Goal: Task Accomplishment & Management: Use online tool/utility

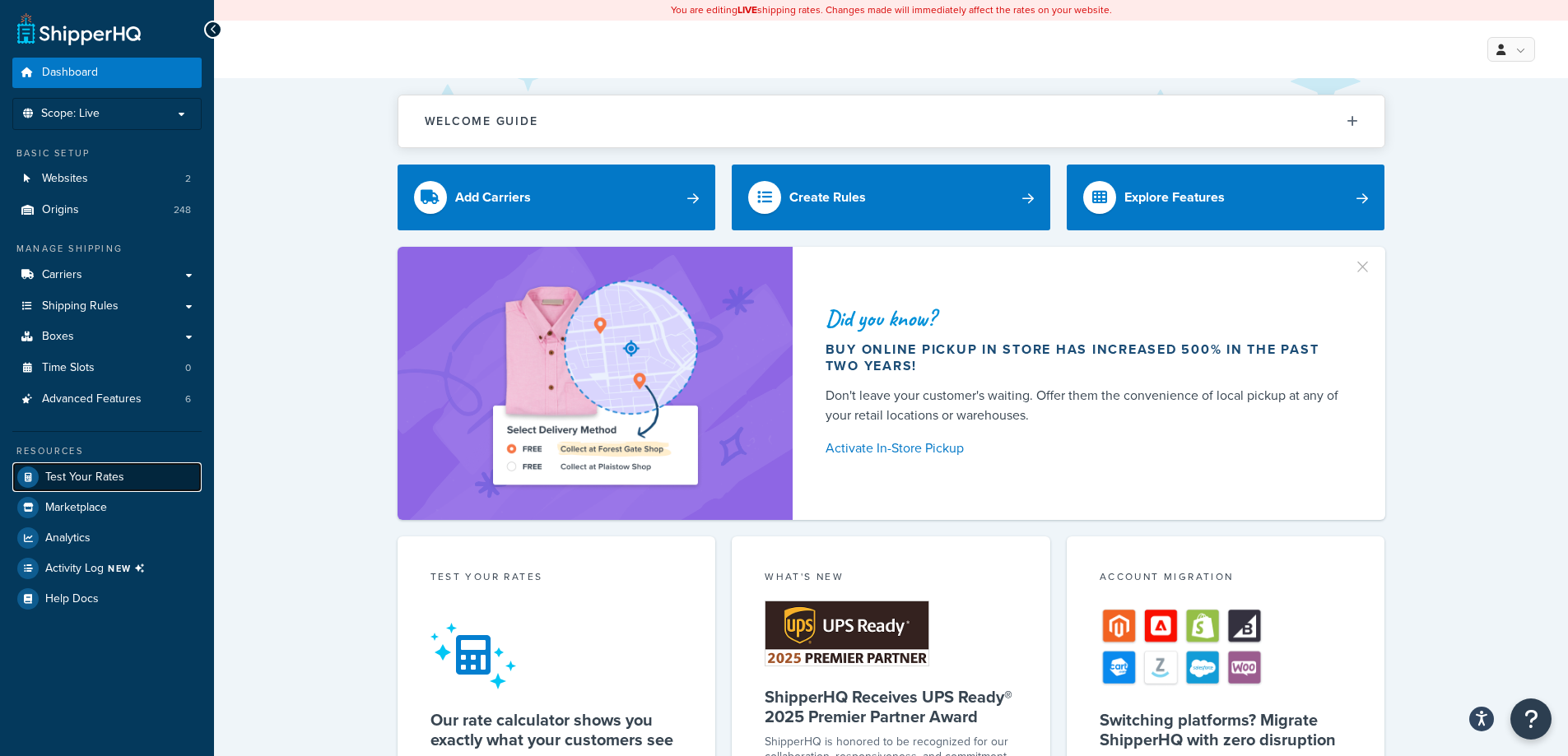
click at [127, 472] on link "Test Your Rates" at bounding box center [106, 477] width 189 height 29
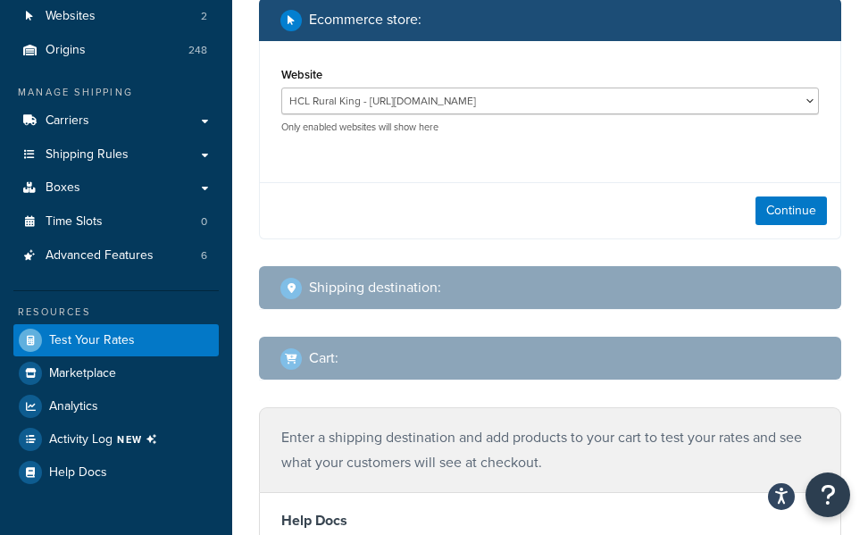
scroll to position [179, 0]
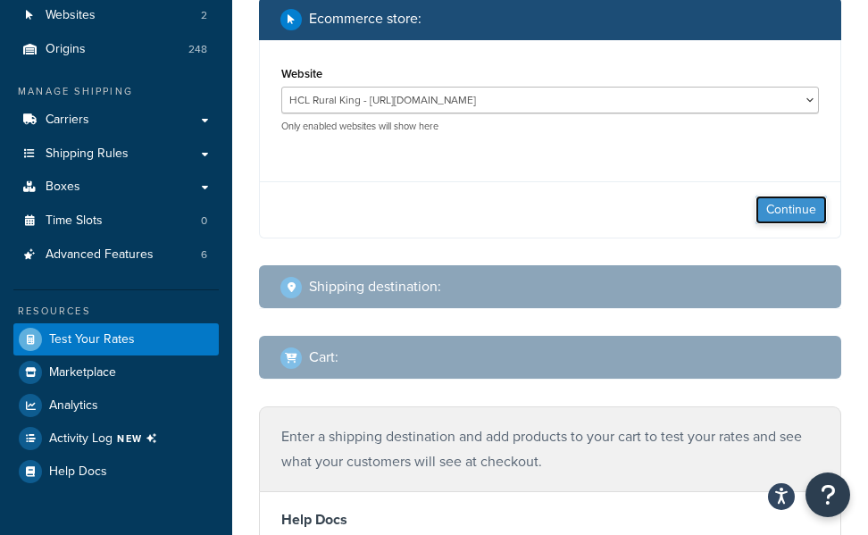
click at [800, 211] on button "Continue" at bounding box center [791, 210] width 71 height 29
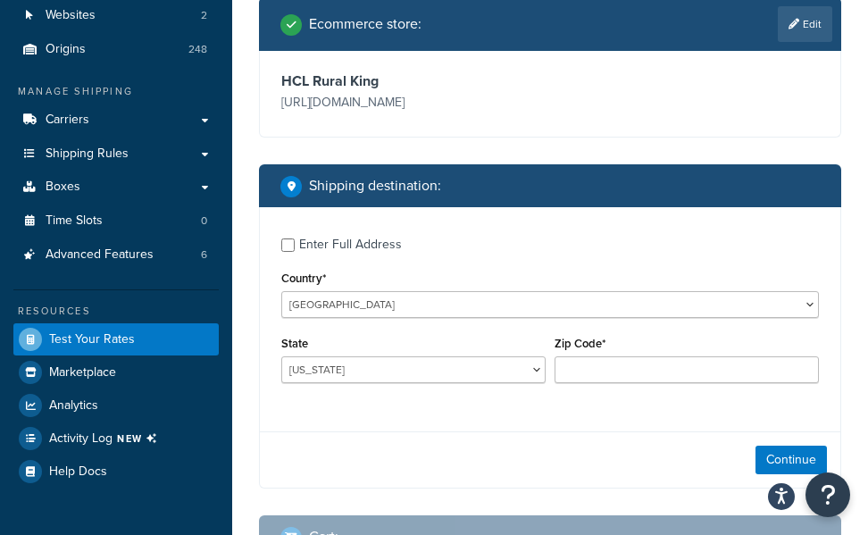
click at [365, 241] on div "Enter Full Address" at bounding box center [350, 244] width 103 height 25
click at [295, 241] on input "Enter Full Address" at bounding box center [287, 245] width 13 height 13
checkbox input "true"
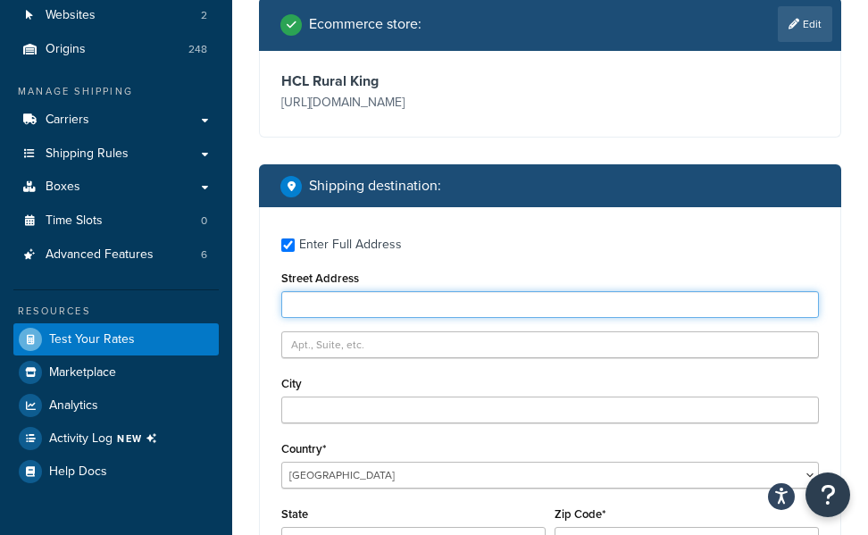
drag, startPoint x: 431, startPoint y: 306, endPoint x: 440, endPoint y: 318, distance: 14.9
click at [431, 306] on input "Street Address" at bounding box center [550, 304] width 538 height 27
type input "[STREET_ADDRESS]"
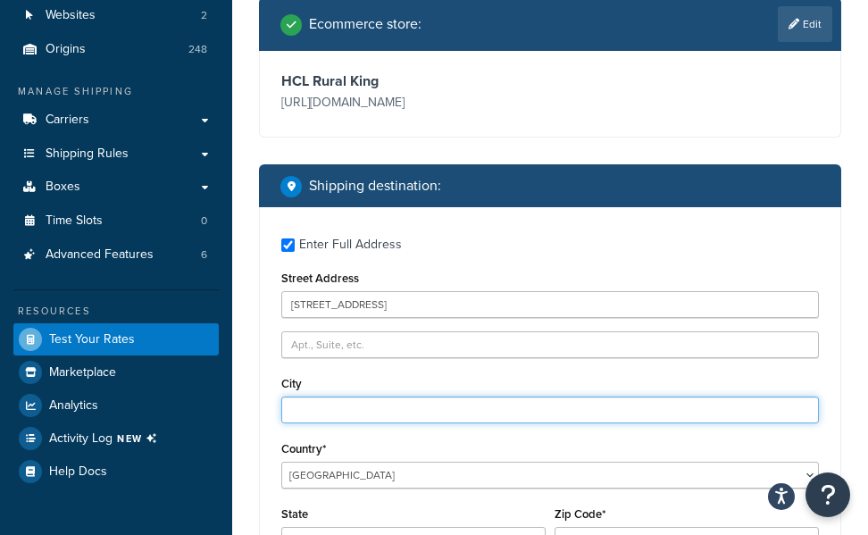
type input "Mattoon"
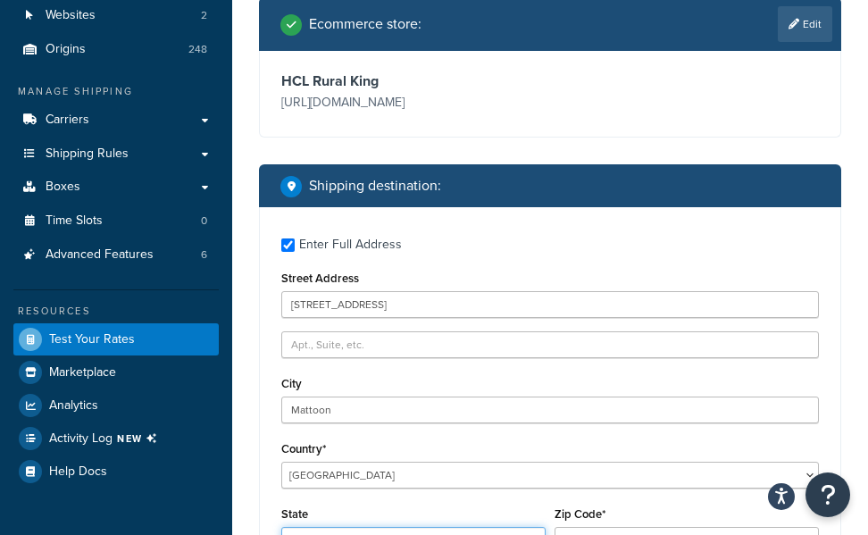
select select "IL"
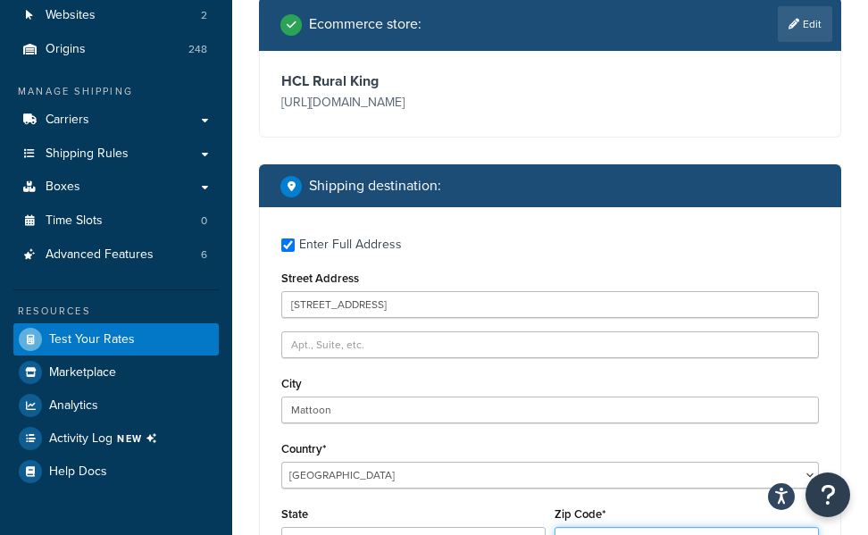
type input "61938"
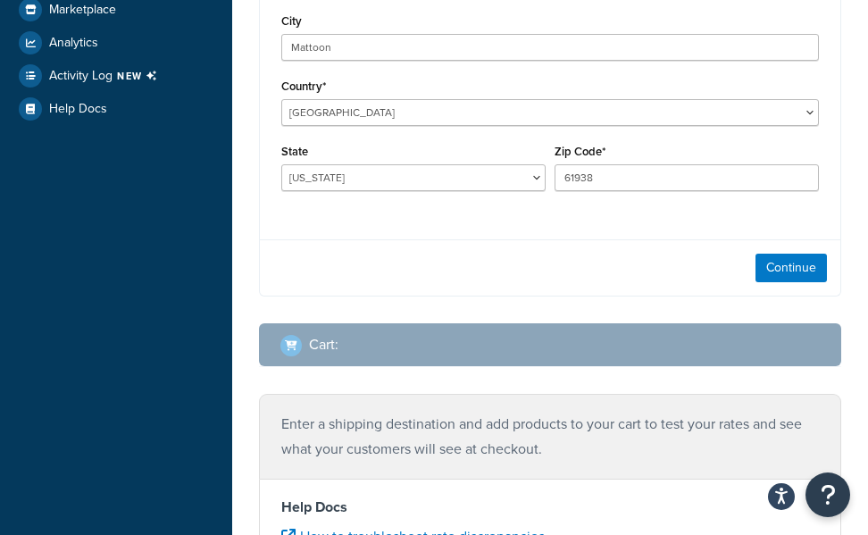
scroll to position [625, 0]
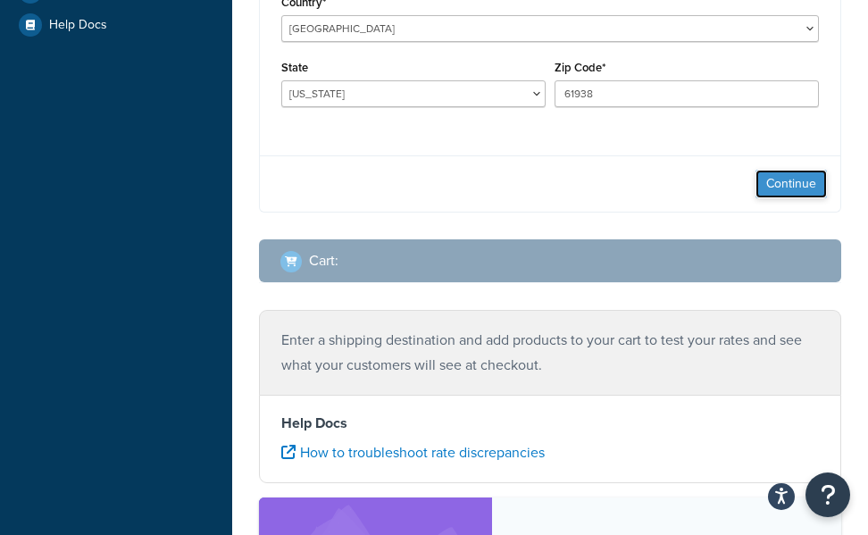
click at [791, 175] on button "Continue" at bounding box center [791, 184] width 71 height 29
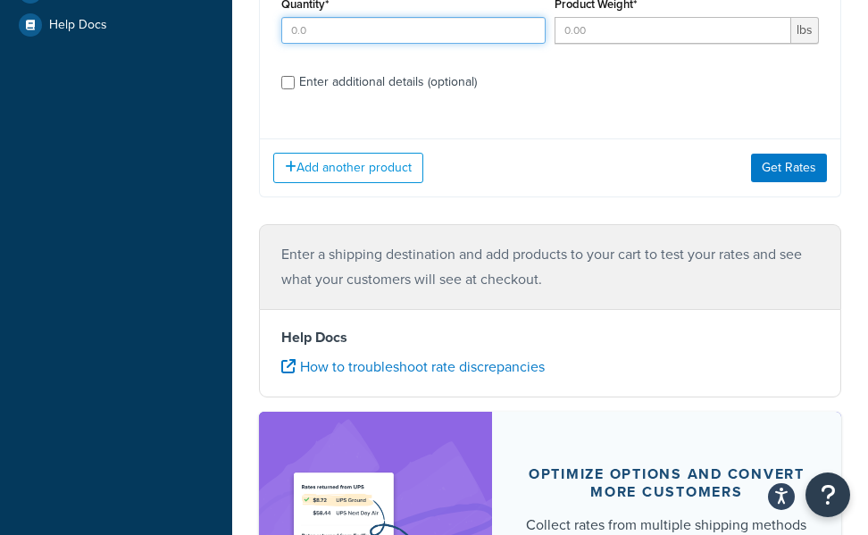
click at [331, 39] on input "Quantity*" at bounding box center [413, 30] width 264 height 27
type input "1"
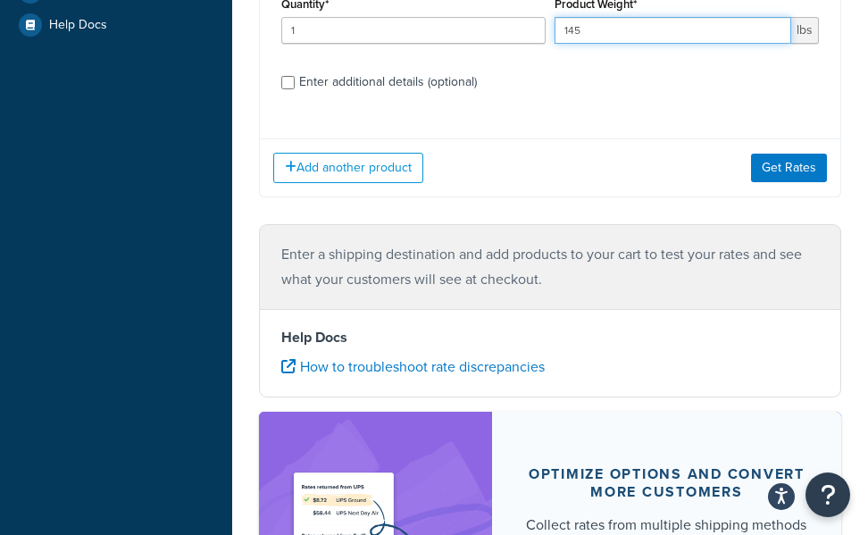
type input "145"
click at [393, 80] on div "Enter additional details (optional)" at bounding box center [388, 82] width 178 height 25
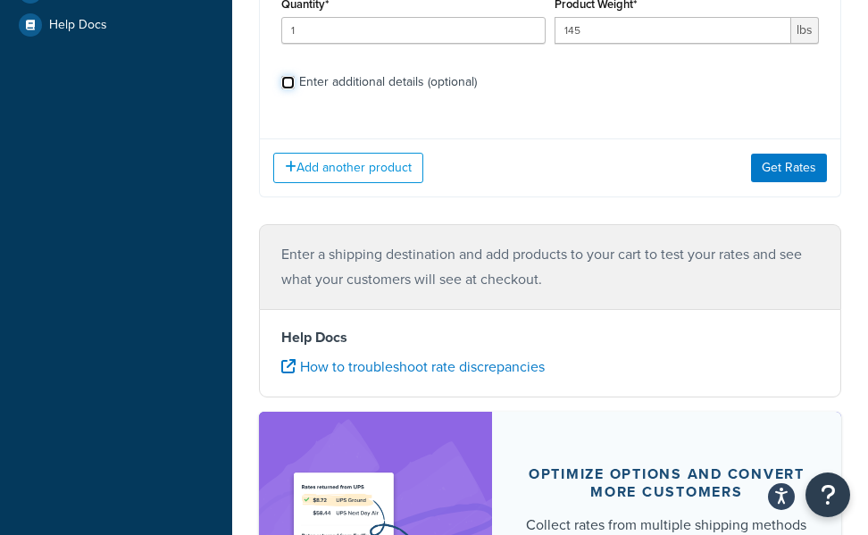
click at [295, 80] on input "Enter additional details (optional)" at bounding box center [287, 82] width 13 height 13
checkbox input "true"
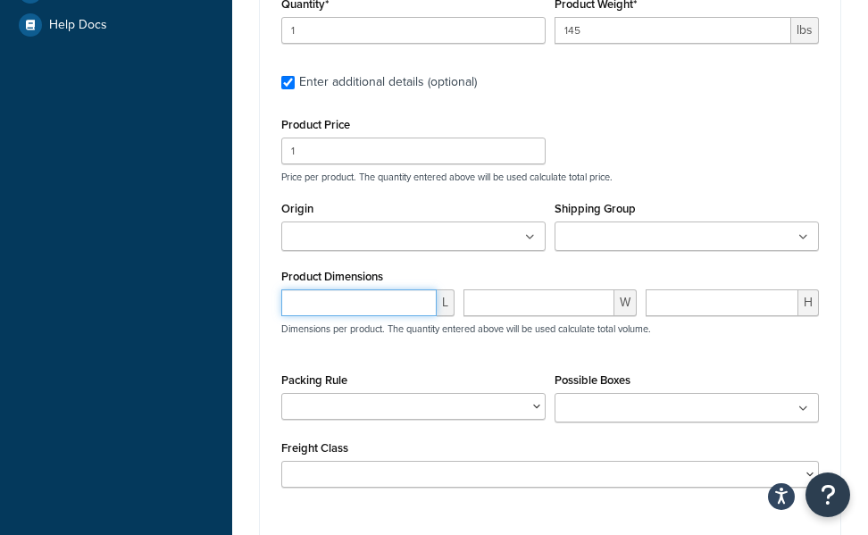
click at [373, 312] on input "number" at bounding box center [358, 302] width 155 height 27
type input "88.09"
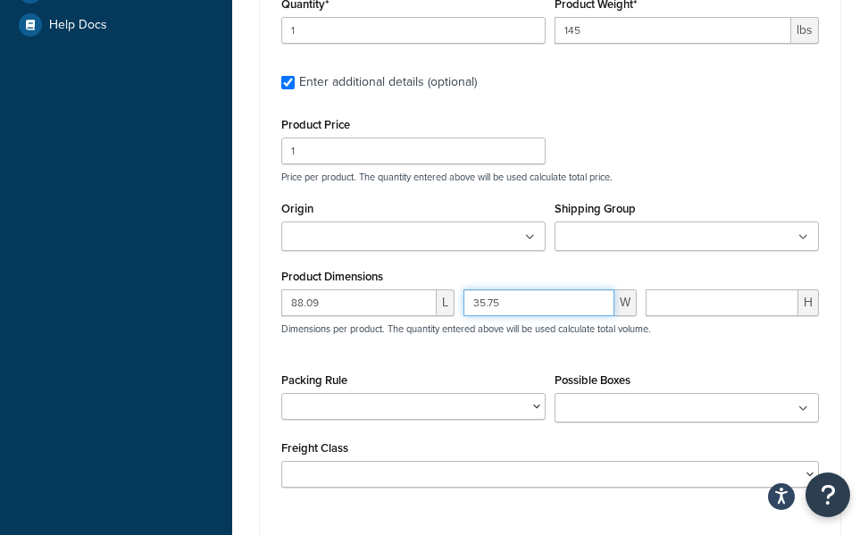
type input "35.75"
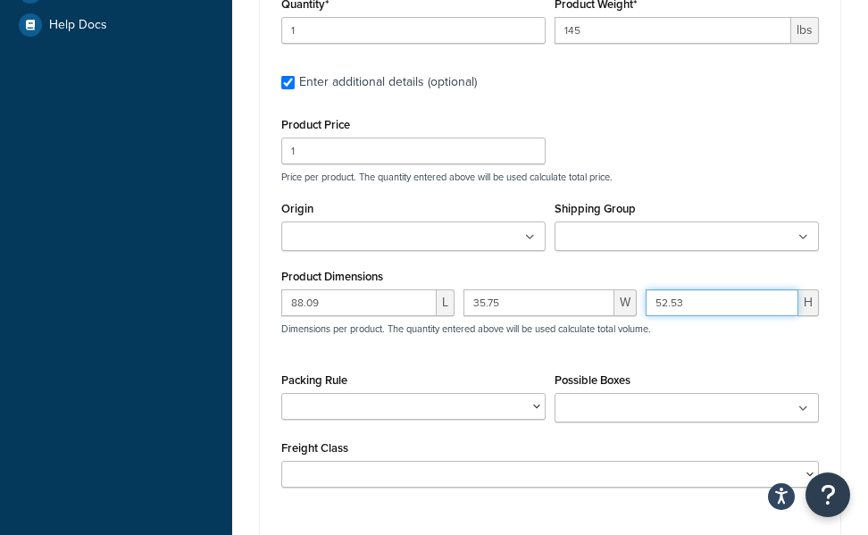
type input "52.53"
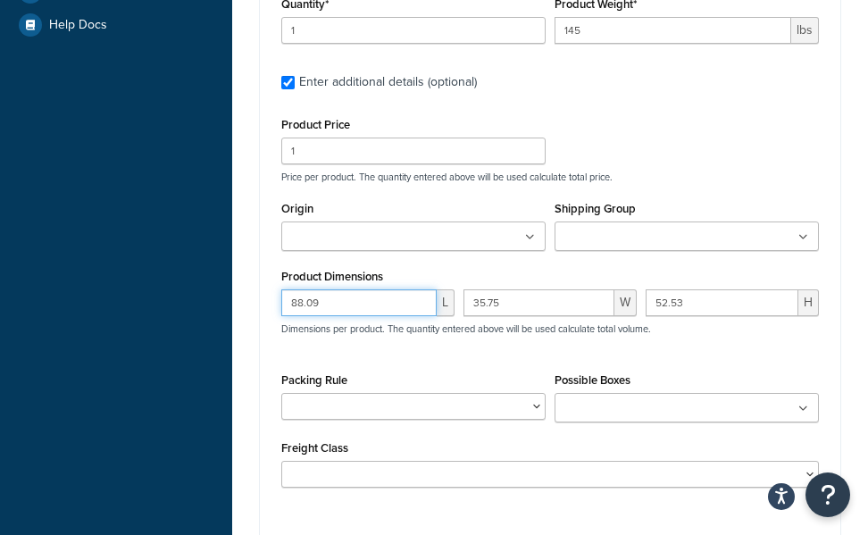
click at [344, 307] on input "88.09" at bounding box center [358, 302] width 155 height 27
type input "32.50"
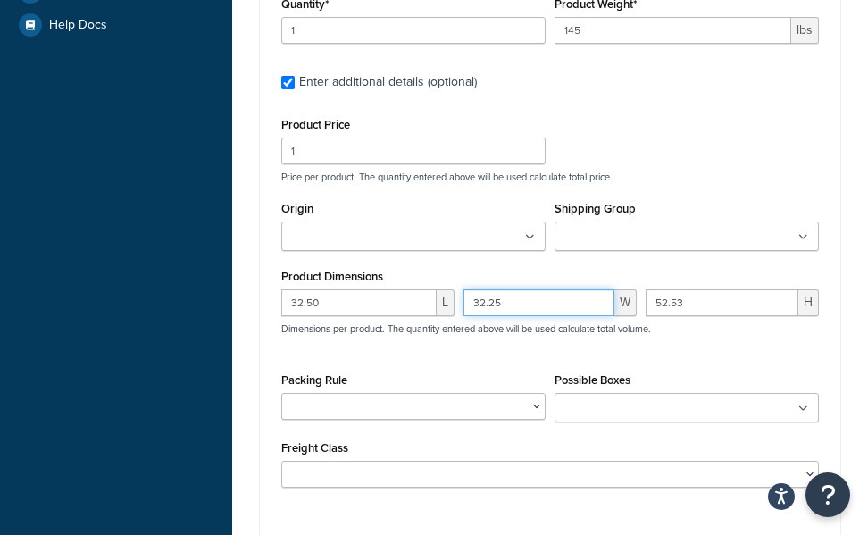
type input "32.25"
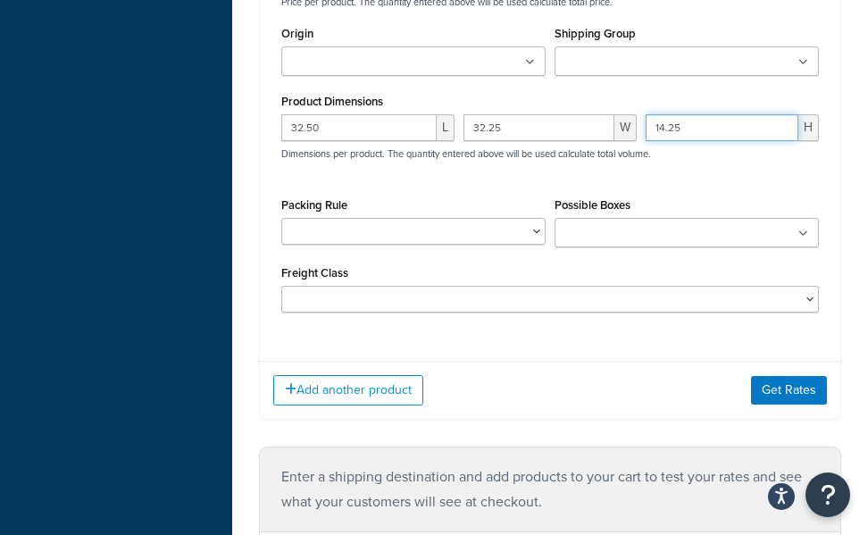
scroll to position [804, 0]
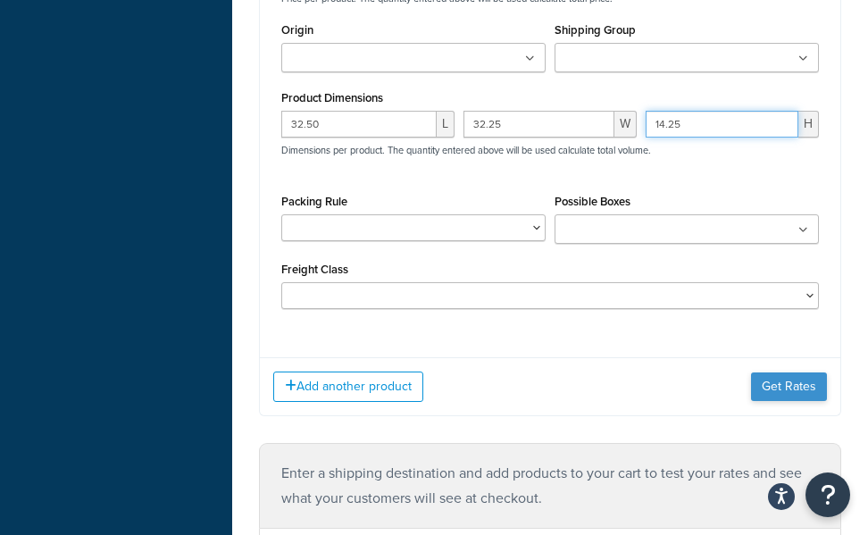
type input "14.25"
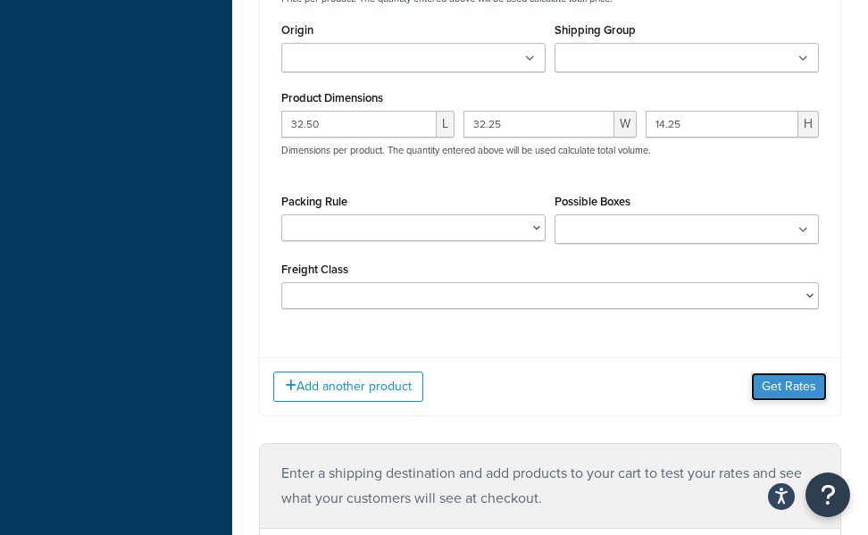
click at [816, 375] on button "Get Rates" at bounding box center [789, 387] width 76 height 29
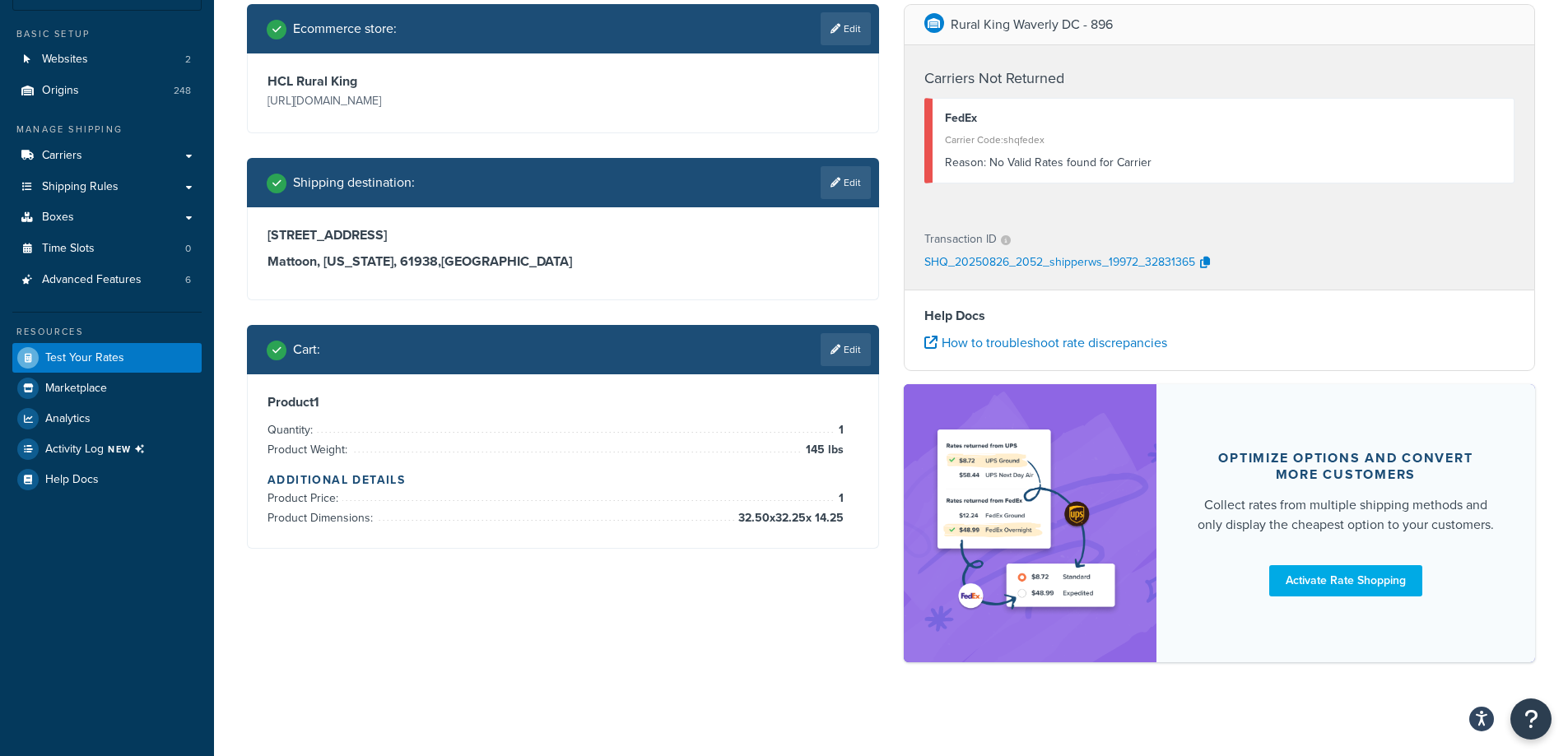
scroll to position [0, 0]
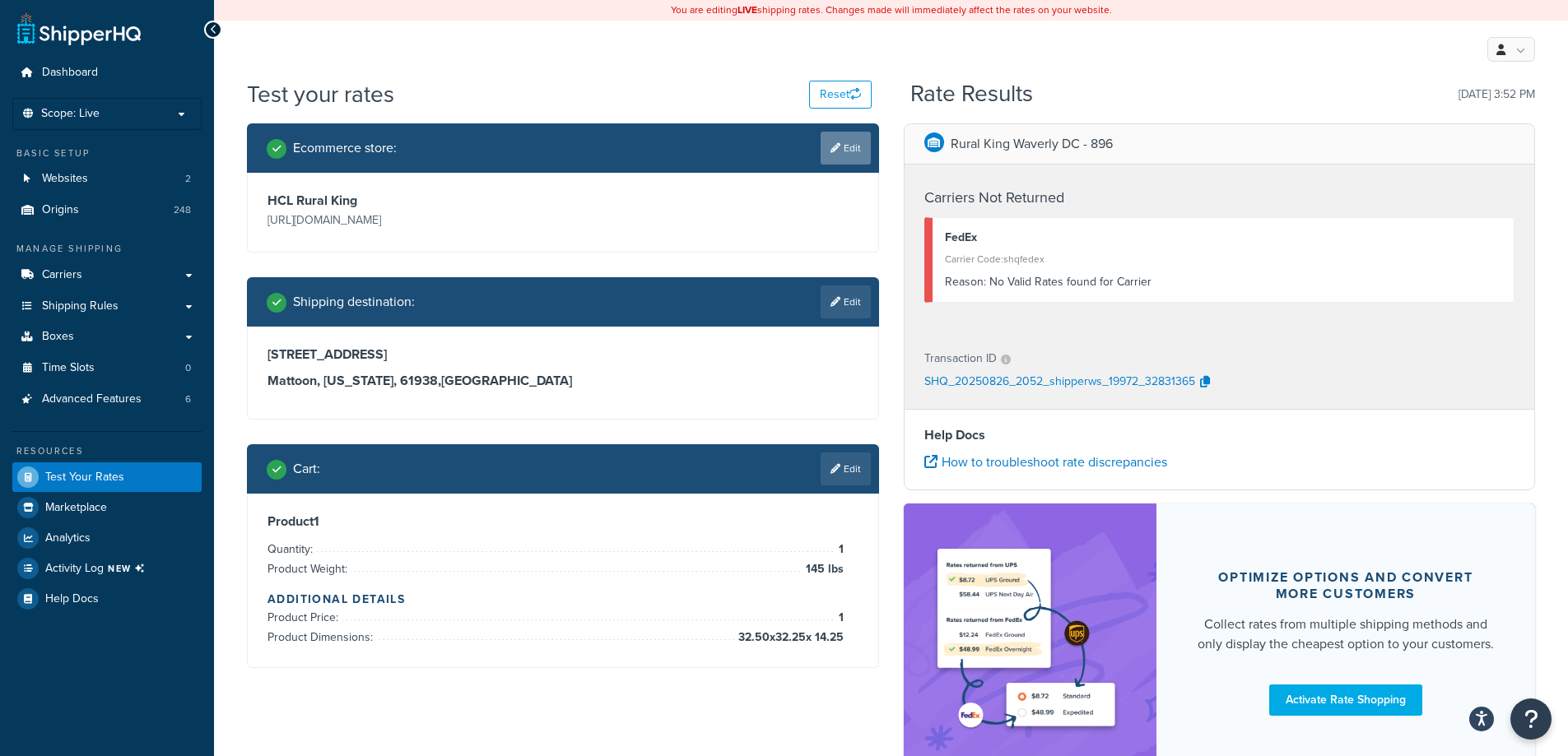
click at [831, 159] on link "Edit" at bounding box center [846, 148] width 50 height 33
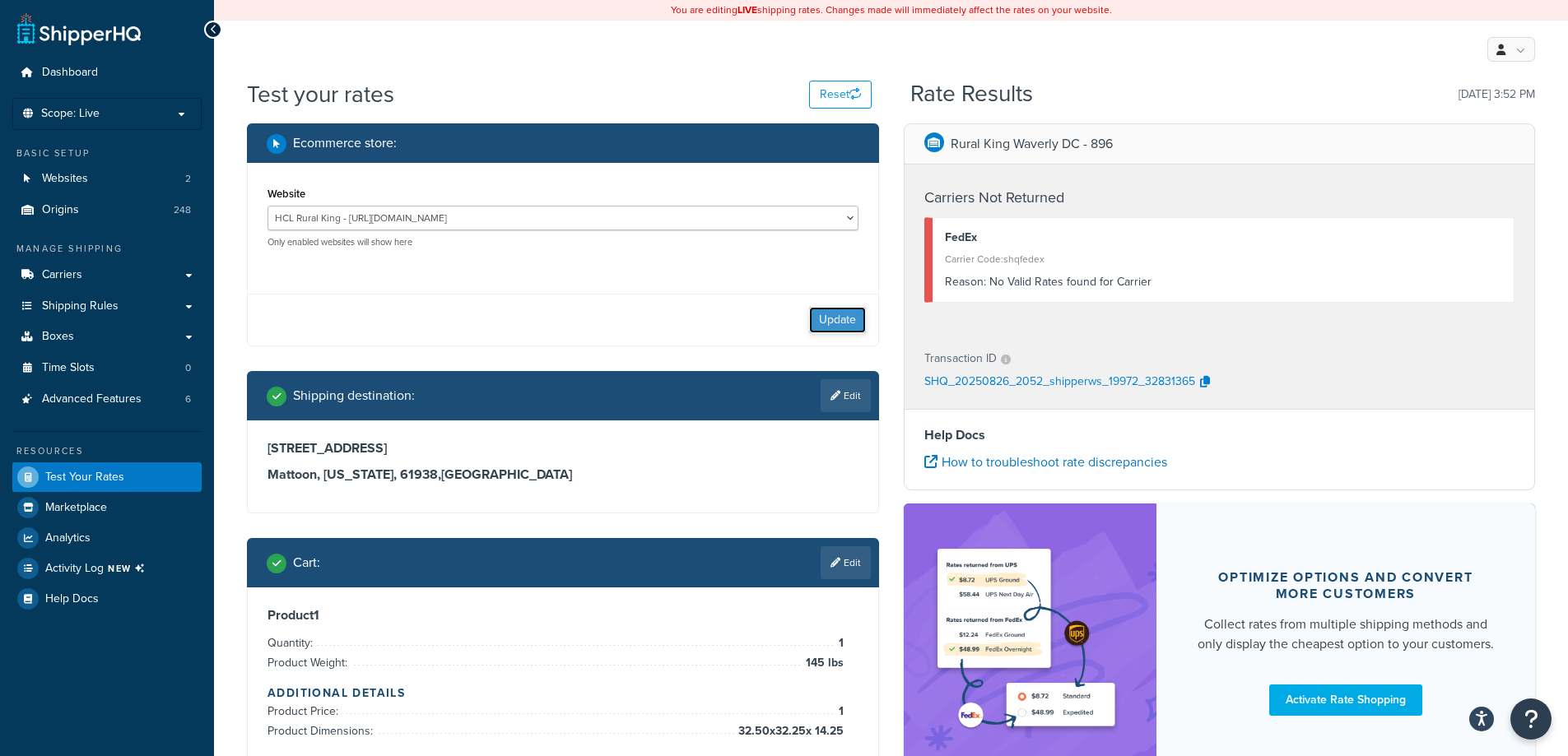
click at [832, 315] on button "Update" at bounding box center [837, 320] width 57 height 27
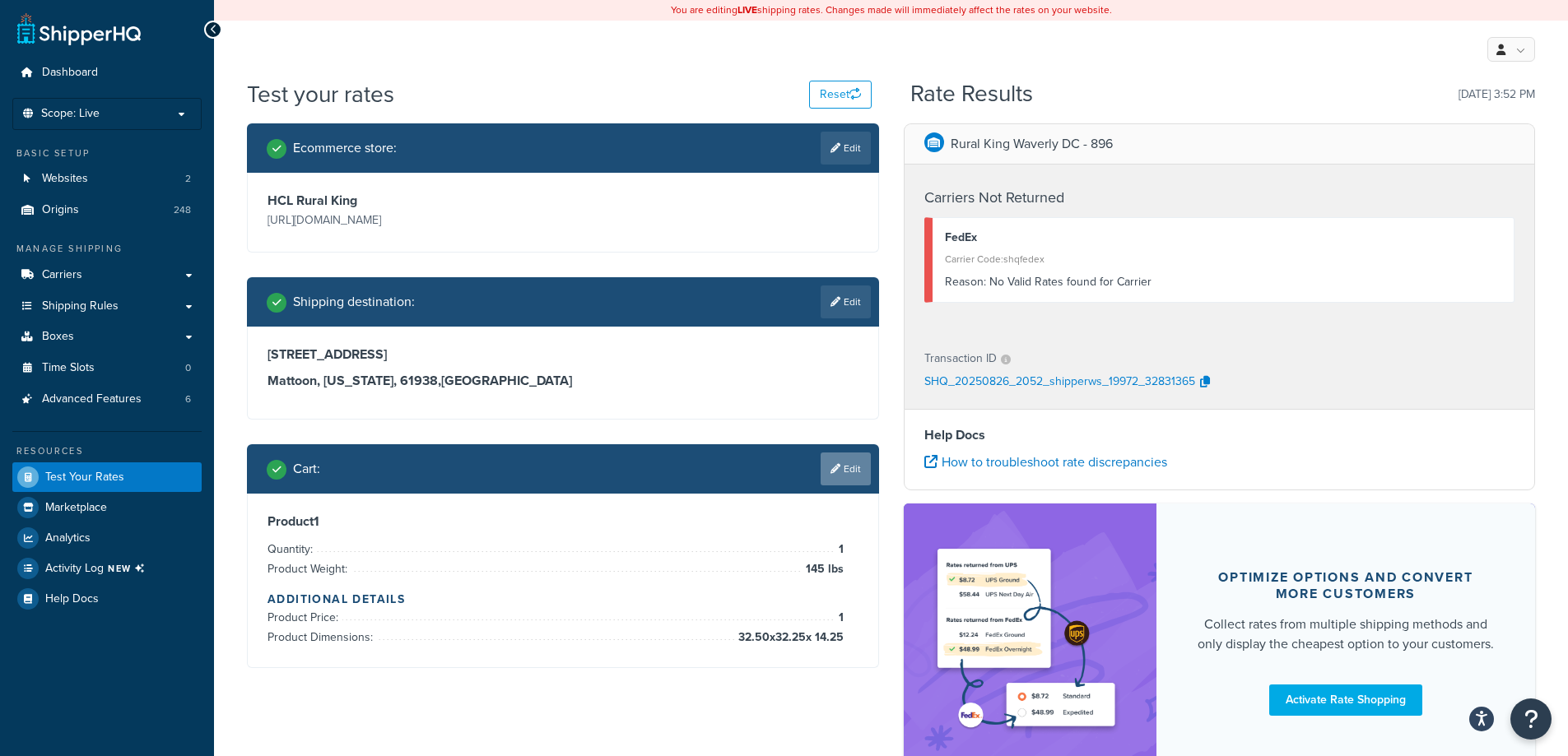
click at [856, 469] on link "Edit" at bounding box center [846, 469] width 50 height 33
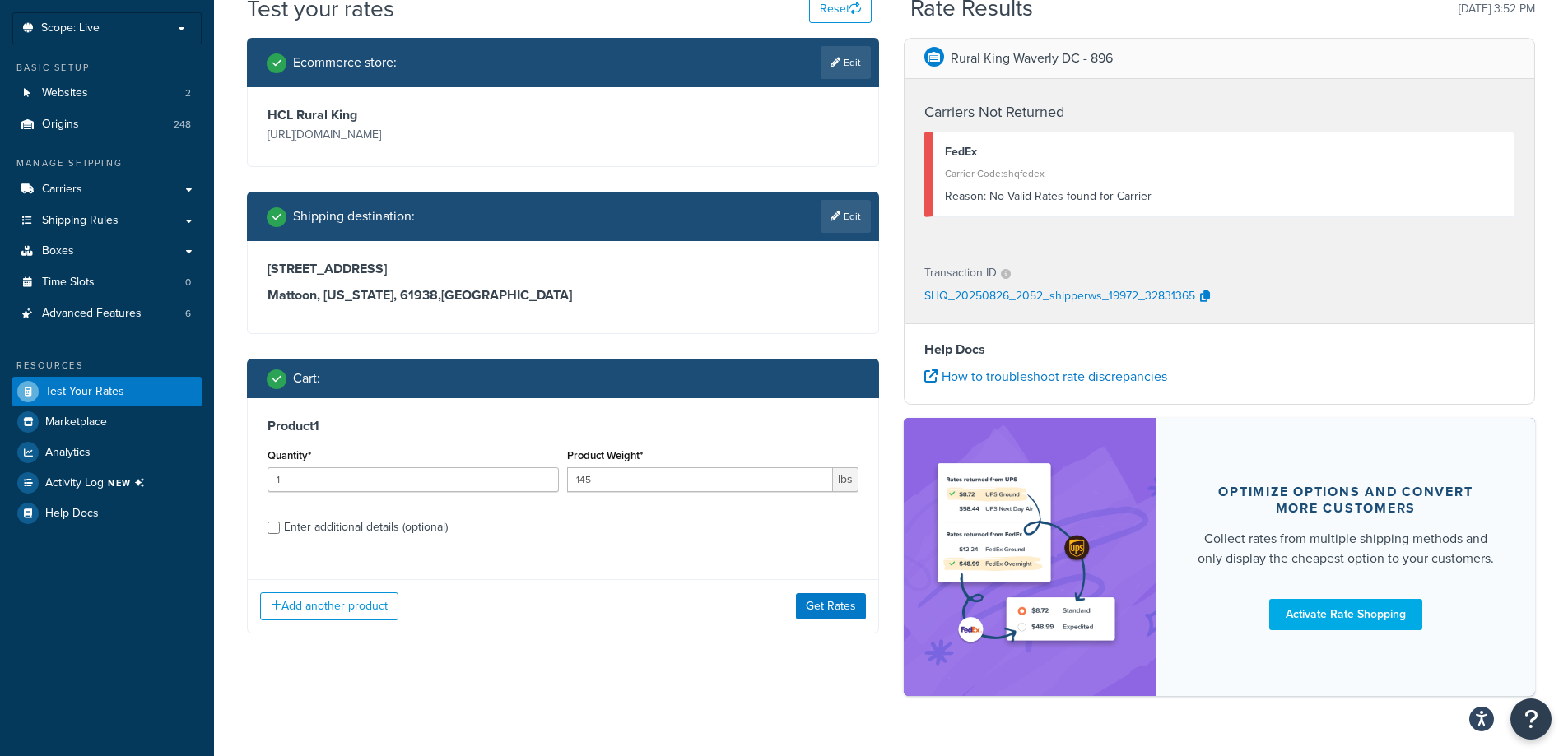
scroll to position [124, 0]
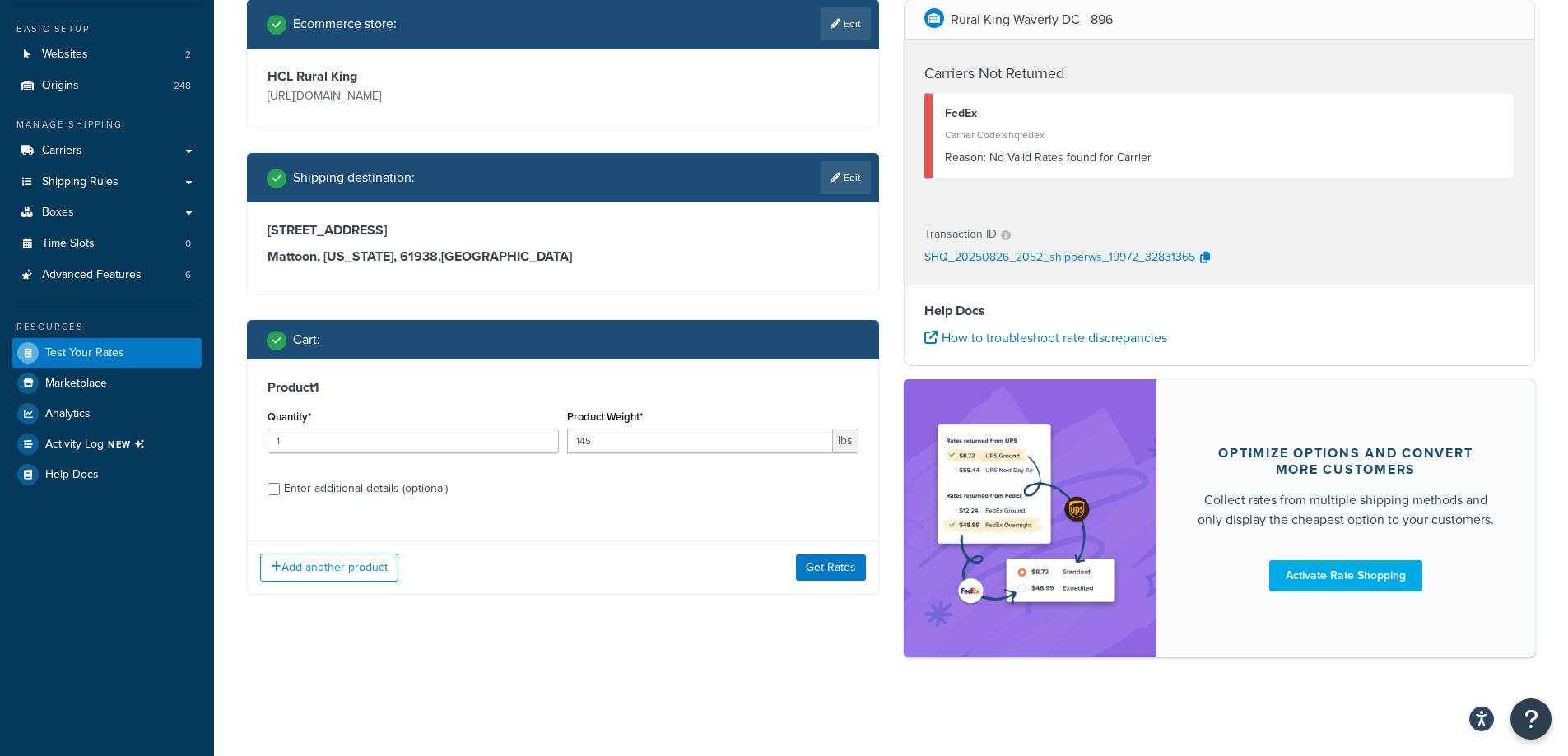
click at [367, 495] on div "Enter additional details (optional)" at bounding box center [366, 488] width 164 height 23
click at [280, 495] on input "Enter additional details (optional)" at bounding box center [273, 488] width 12 height 12
checkbox input "true"
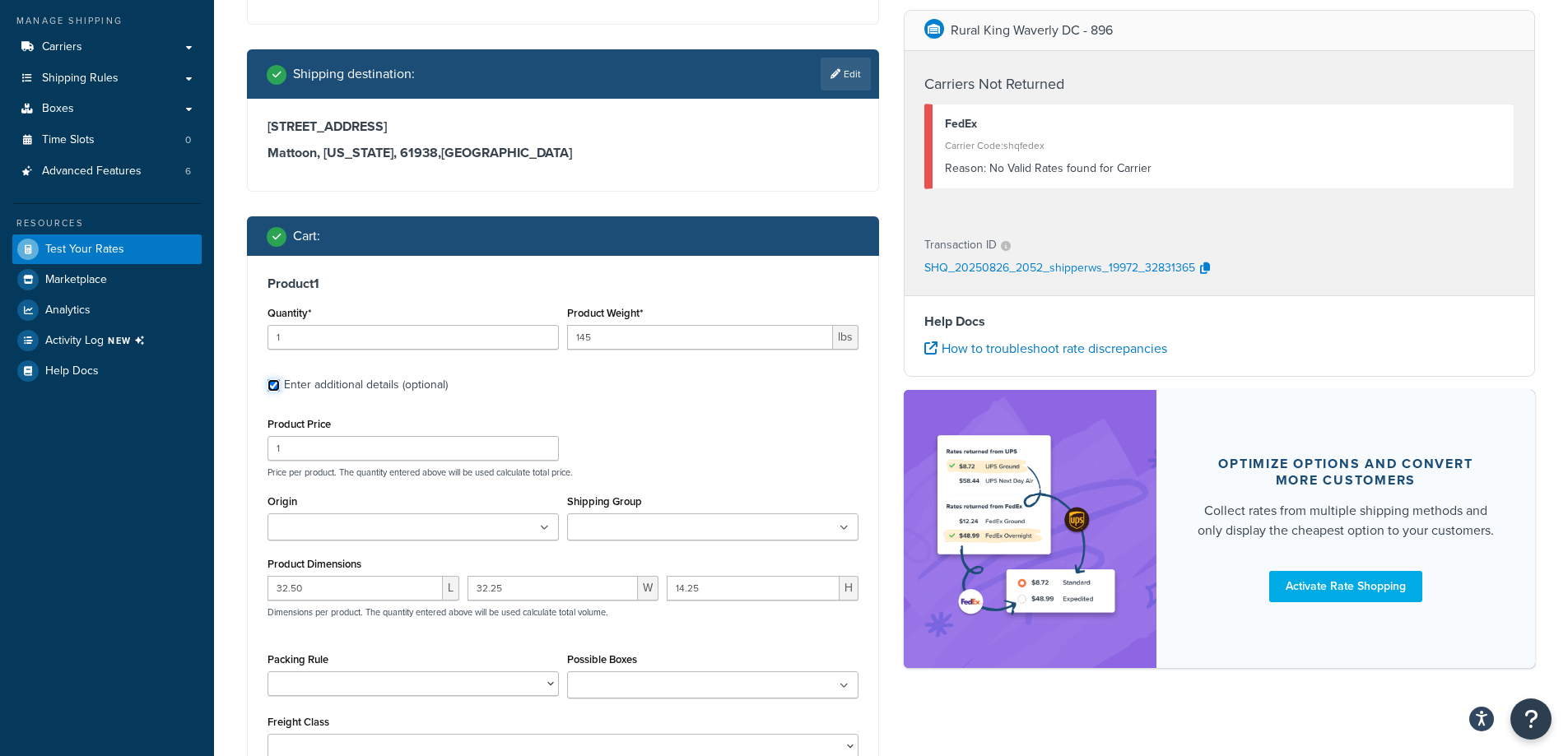
scroll to position [289, 0]
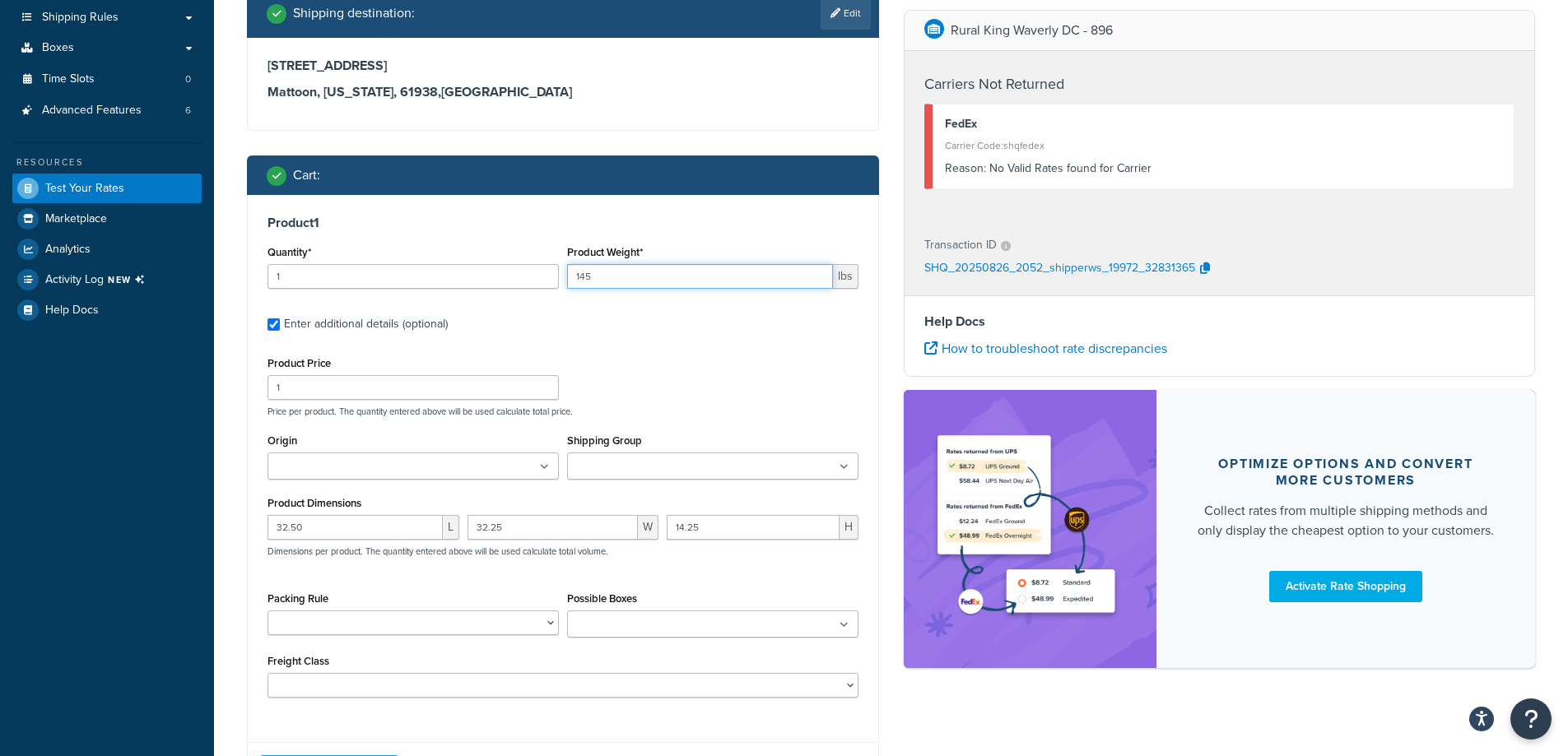
click at [593, 266] on input "145" at bounding box center [699, 276] width 266 height 25
click at [592, 266] on input "145" at bounding box center [699, 276] width 266 height 25
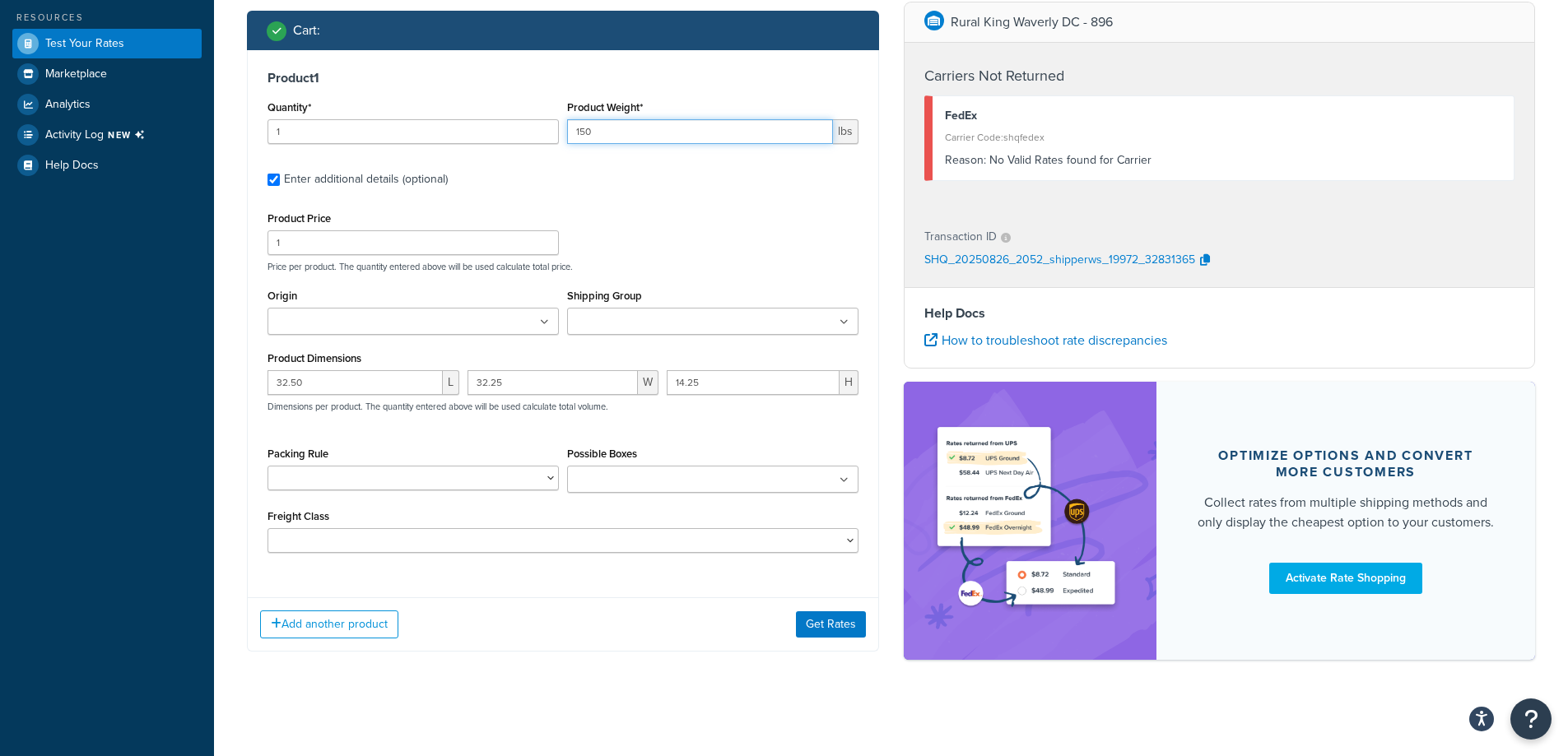
scroll to position [436, 0]
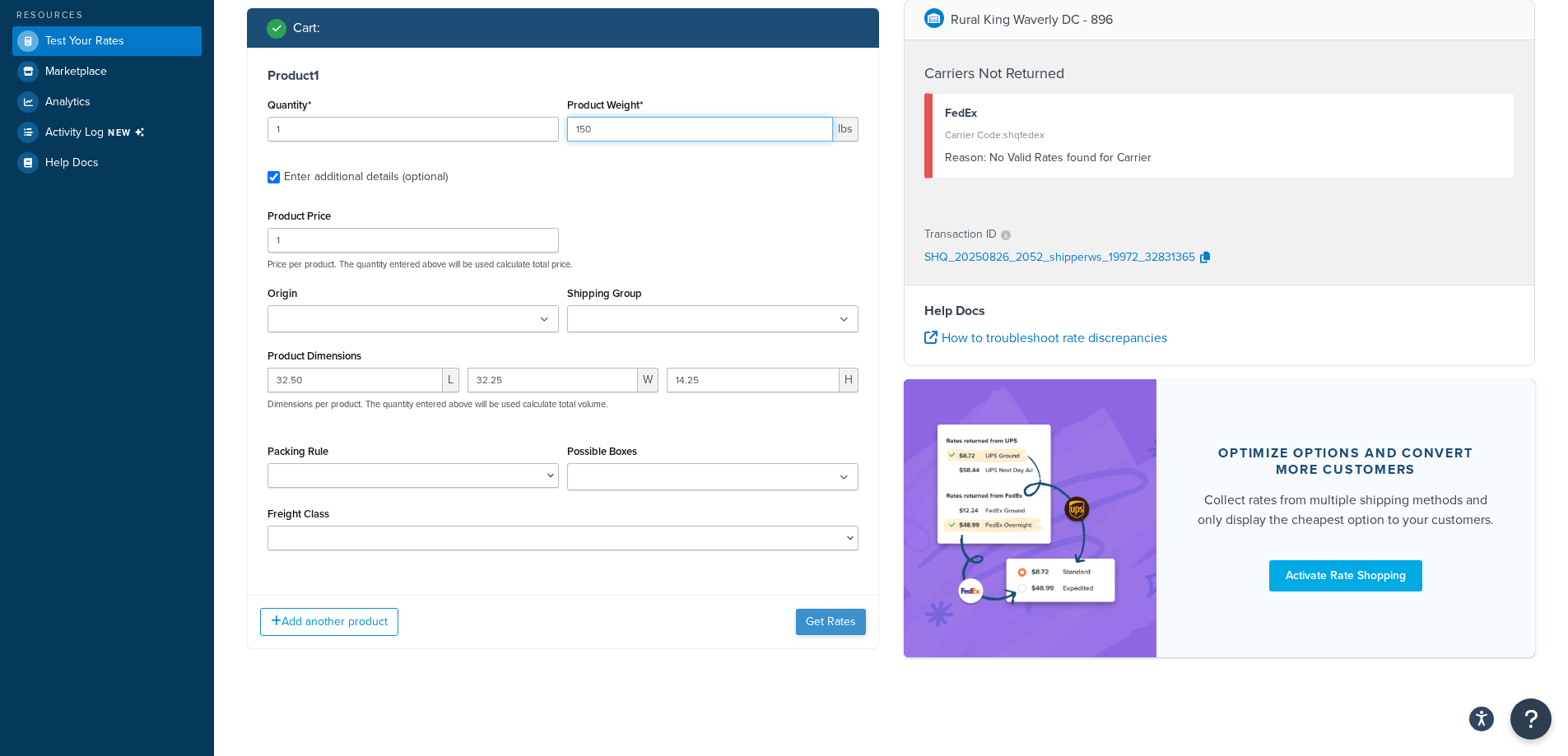
type input "150"
click at [813, 617] on button "Get Rates" at bounding box center [831, 622] width 70 height 27
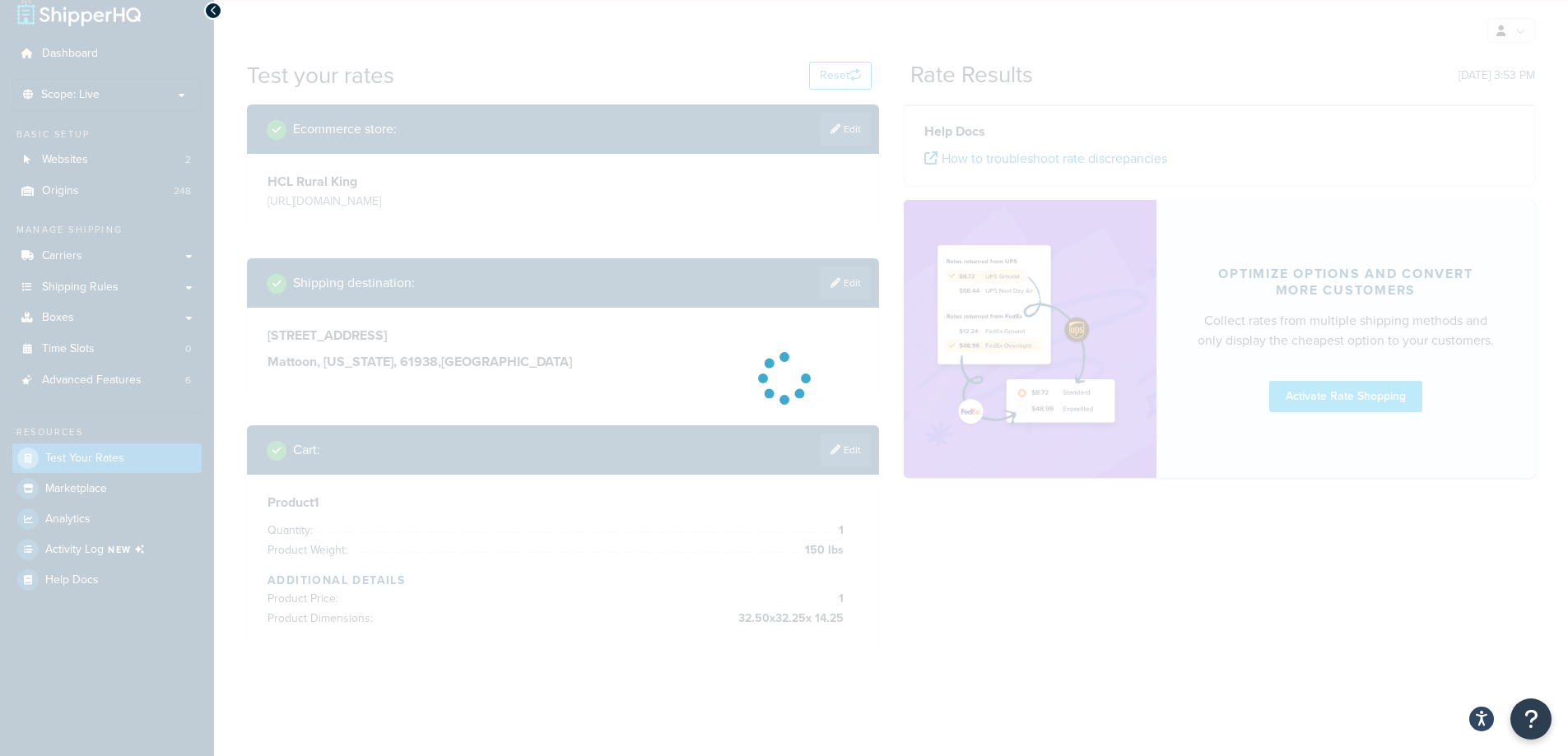
scroll to position [73, 0]
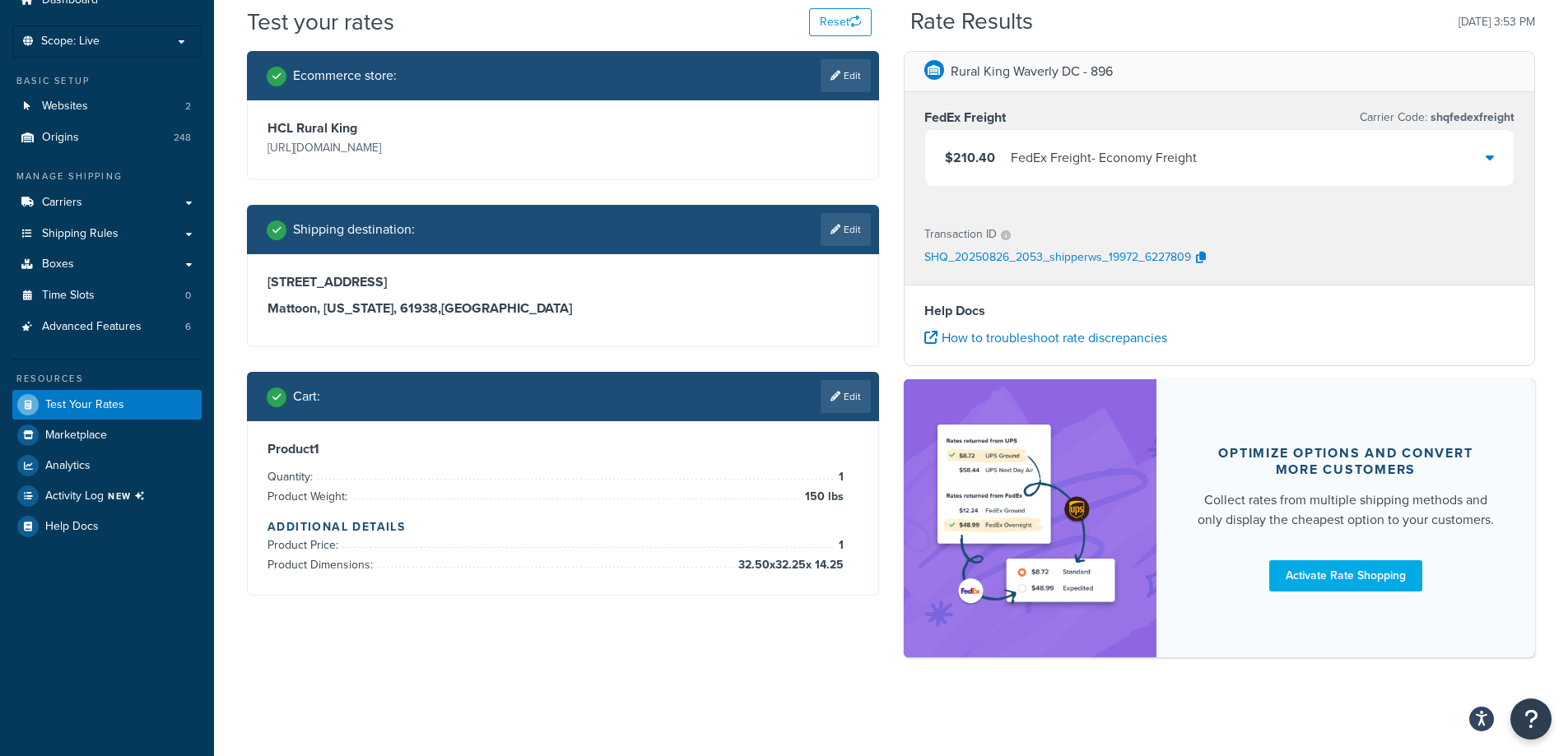
click at [533, 649] on div "Ecommerce store : Edit HCL Rural King [URL][DOMAIN_NAME] Shipping destination :…" at bounding box center [891, 362] width 1313 height 622
